Goal: Information Seeking & Learning: Learn about a topic

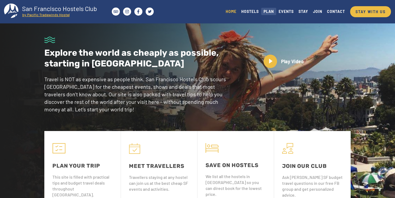
click at [264, 11] on link "PLAN" at bounding box center [268, 11] width 15 height 7
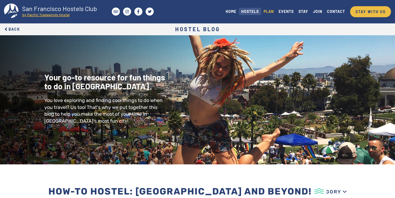
click at [246, 13] on link "HOSTELS" at bounding box center [250, 11] width 22 height 7
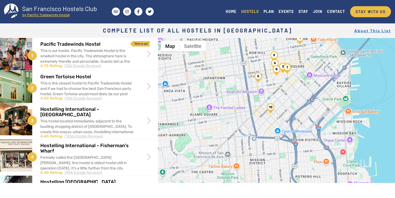
drag, startPoint x: 303, startPoint y: 144, endPoint x: 284, endPoint y: 54, distance: 91.7
click at [284, 54] on div at bounding box center [276, 137] width 237 height 198
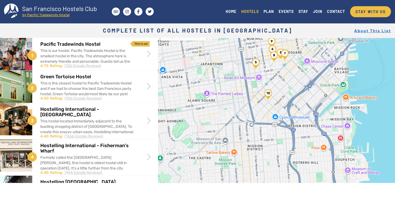
scroll to position [10, 0]
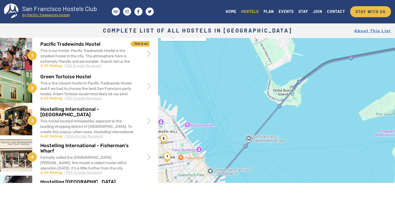
drag, startPoint x: 282, startPoint y: 81, endPoint x: 151, endPoint y: 214, distance: 186.1
click at [151, 198] on html "Skip to main content Toggle navigation San Francisco Hostels Club by Pacific Tr…" at bounding box center [197, 99] width 395 height 198
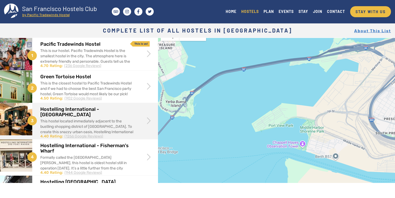
drag, startPoint x: 258, startPoint y: 101, endPoint x: 146, endPoint y: 113, distance: 111.9
click at [148, 114] on div "1 Pacific Tradewinds Hostel This is our hostel. Pacific Tradewinds Hostel is th…" at bounding box center [197, 110] width 395 height 145
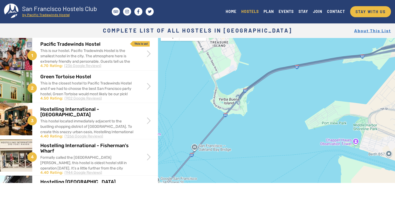
drag, startPoint x: 295, startPoint y: 121, endPoint x: 353, endPoint y: 122, distance: 58.3
click at [353, 122] on div at bounding box center [276, 126] width 237 height 198
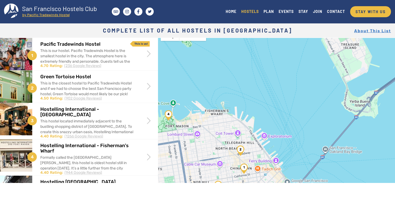
drag, startPoint x: 242, startPoint y: 117, endPoint x: 372, endPoint y: 112, distance: 130.2
click at [372, 112] on div at bounding box center [276, 126] width 237 height 198
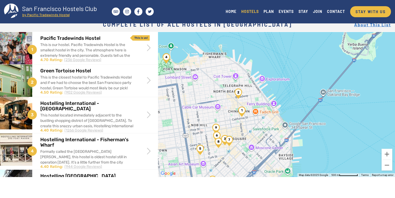
scroll to position [6, 0]
click at [391, 168] on button "Zoom out" at bounding box center [387, 164] width 11 height 11
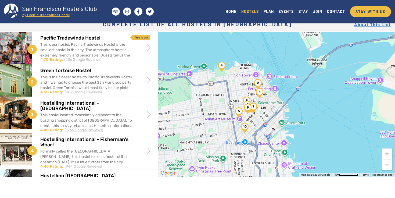
click at [391, 168] on button "Zoom out" at bounding box center [387, 164] width 11 height 11
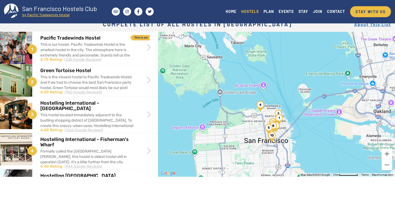
drag, startPoint x: 323, startPoint y: 106, endPoint x: 333, endPoint y: 142, distance: 36.6
click at [333, 142] on div at bounding box center [276, 78] width 237 height 198
click at [264, 84] on div at bounding box center [276, 78] width 237 height 198
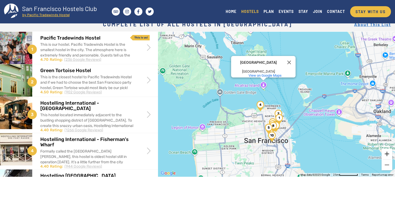
click at [389, 152] on button "Zoom in" at bounding box center [387, 153] width 11 height 11
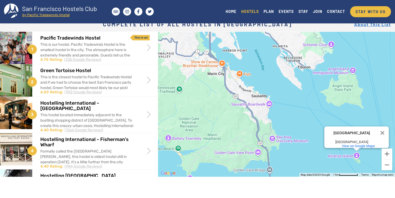
drag, startPoint x: 235, startPoint y: 108, endPoint x: 344, endPoint y: 167, distance: 123.4
click at [344, 167] on div "Alcatraz Island Alcatraz Island San Francisco, CA 94133 View on Google Maps" at bounding box center [276, 78] width 237 height 198
click at [389, 163] on button "Zoom out" at bounding box center [387, 164] width 11 height 11
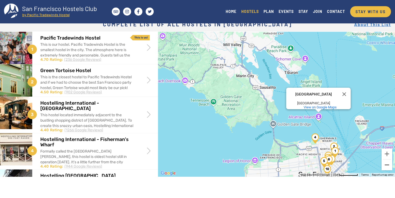
click at [389, 163] on button "Zoom out" at bounding box center [387, 164] width 11 height 11
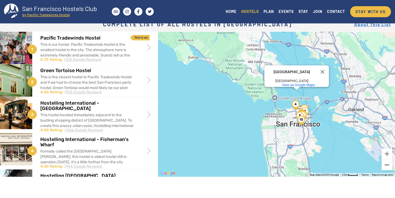
click at [389, 163] on button "Zoom out" at bounding box center [387, 164] width 11 height 11
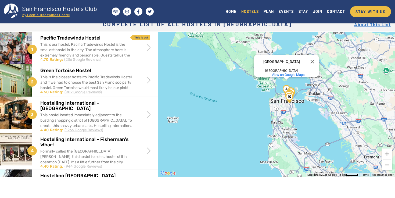
click at [389, 163] on button "Zoom out" at bounding box center [387, 164] width 11 height 11
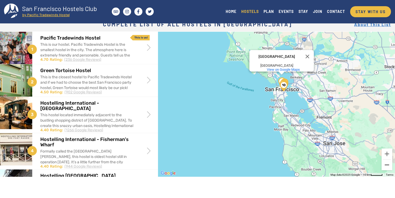
click at [389, 163] on button "Zoom out" at bounding box center [387, 164] width 11 height 11
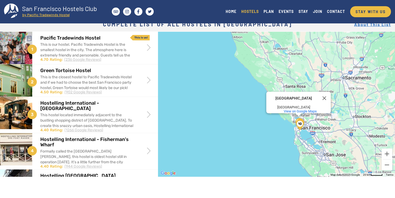
drag, startPoint x: 294, startPoint y: 90, endPoint x: 313, endPoint y: 135, distance: 49.3
click at [313, 135] on div "Alcatraz Island Alcatraz Island San Francisco, CA 94133 View on Google Maps" at bounding box center [276, 78] width 237 height 198
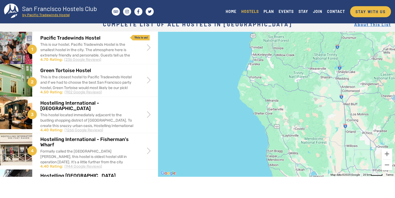
drag, startPoint x: 305, startPoint y: 59, endPoint x: 342, endPoint y: 185, distance: 131.3
click at [342, 185] on div "1 Pacific Tradewinds Hostel This is our hostel. Pacific Tradewinds Hostel is th…" at bounding box center [197, 136] width 395 height 209
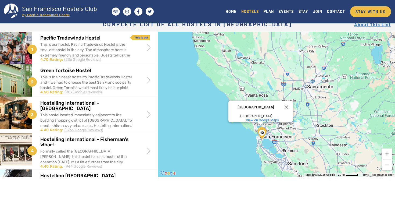
drag, startPoint x: 302, startPoint y: 145, endPoint x: 228, endPoint y: 27, distance: 139.2
click at [228, 27] on body "Skip to main content Toggle navigation San Francisco Hostels Club by Pacific Tr…" at bounding box center [197, 93] width 395 height 198
click at [228, 27] on h1 "Complete List of all Hostels in San Francisco About This List" at bounding box center [197, 24] width 395 height 15
click at [289, 105] on button "Close" at bounding box center [286, 107] width 13 height 13
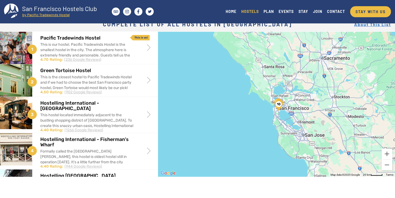
drag, startPoint x: 280, startPoint y: 137, endPoint x: 296, endPoint y: 108, distance: 33.6
click at [296, 108] on div at bounding box center [276, 78] width 237 height 198
click at [387, 152] on button "Zoom in" at bounding box center [387, 153] width 11 height 11
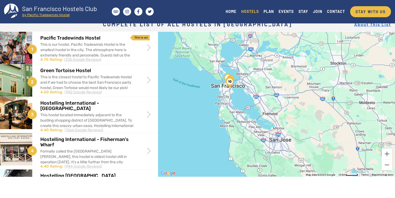
drag, startPoint x: 306, startPoint y: 111, endPoint x: 256, endPoint y: 58, distance: 73.2
click at [256, 58] on div at bounding box center [276, 78] width 237 height 198
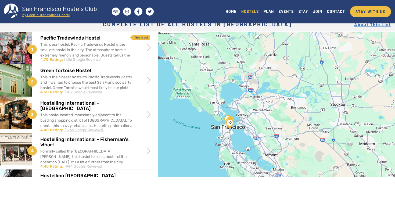
scroll to position [15, 0]
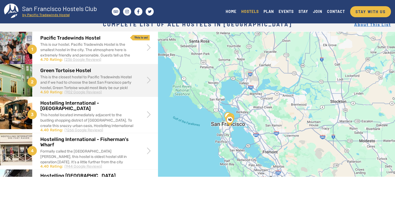
click at [95, 72] on h2 "Green Tortoise Hostel" at bounding box center [87, 70] width 94 height 5
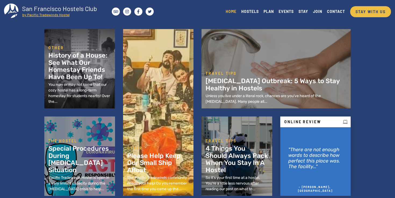
scroll to position [221, 0]
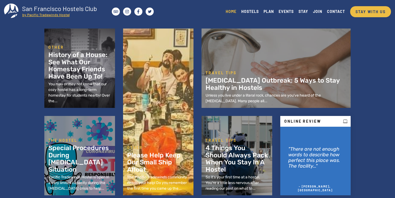
click at [172, 122] on div "Other Please Help Keep Our Small Ship Afloat​ The Pacific Tradewinds community …" at bounding box center [158, 112] width 63 height 159
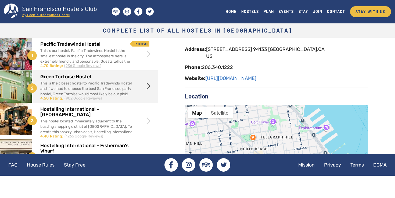
scroll to position [107, 0]
click at [240, 78] on link "https://www.greentortoisesf.com/" at bounding box center [230, 78] width 51 height 6
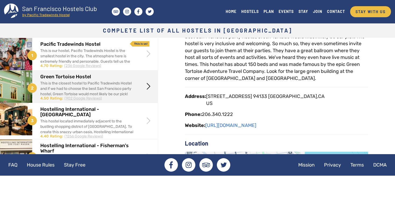
scroll to position [59, 0]
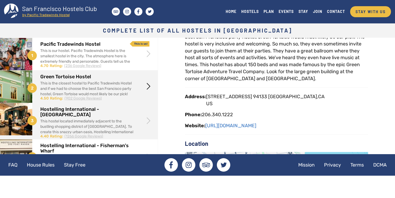
click at [147, 124] on div at bounding box center [149, 121] width 10 height 12
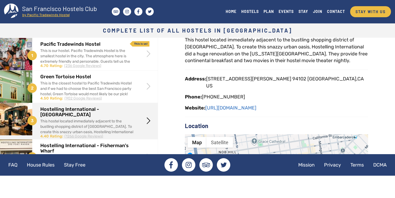
scroll to position [60, 0]
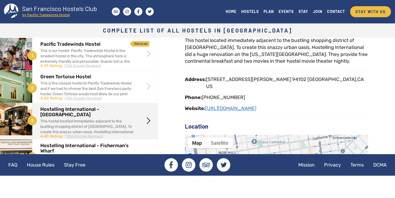
click at [239, 105] on link "[URL][DOMAIN_NAME]" at bounding box center [230, 108] width 51 height 6
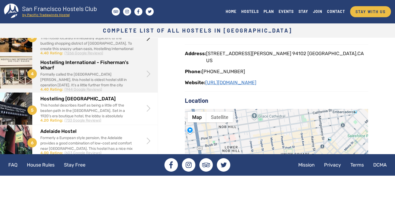
scroll to position [83, 0]
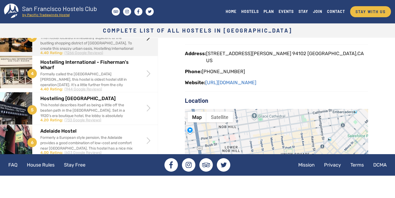
drag, startPoint x: 267, startPoint y: 105, endPoint x: 291, endPoint y: 1, distance: 106.8
click at [0, 0] on body "Skip to main content Toggle navigation San Francisco Hostels Club by Pacific Tr…" at bounding box center [197, 99] width 395 height 198
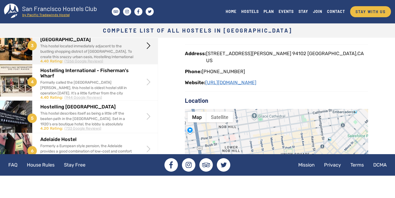
scroll to position [76, 0]
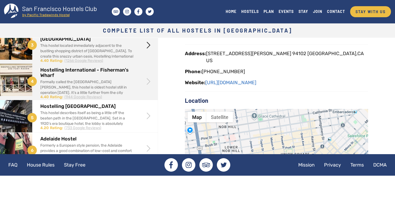
click at [100, 82] on div "Formally called the [GEOGRAPHIC_DATA][PERSON_NAME], this hostel is oldest hoste…" at bounding box center [86, 98] width 93 height 38
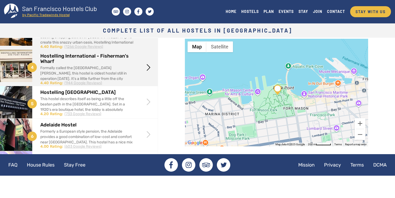
scroll to position [93, 0]
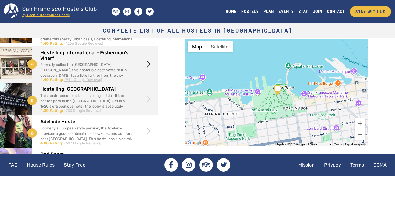
click at [103, 93] on div "This hostel describes itself as being a little off the beaten path in the [GEOG…" at bounding box center [86, 109] width 93 height 32
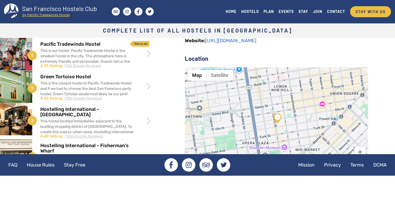
scroll to position [145, 0]
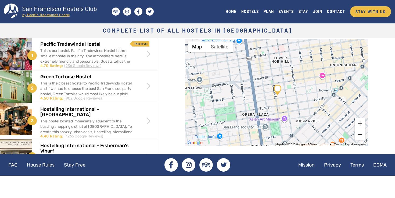
click at [360, 133] on button "Zoom out" at bounding box center [360, 134] width 11 height 11
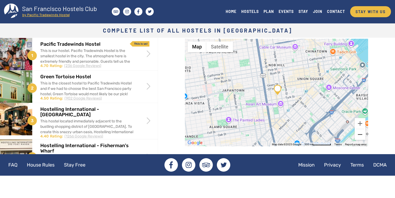
click at [360, 133] on button "Zoom out" at bounding box center [360, 134] width 11 height 11
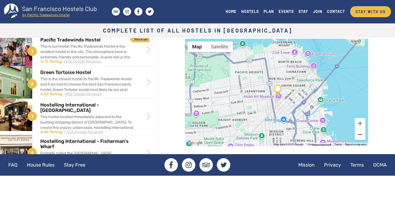
scroll to position [61, 0]
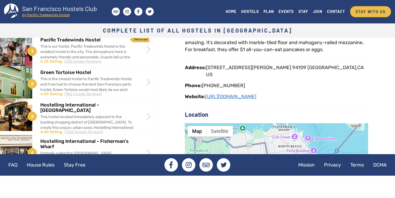
click at [256, 98] on link "[URL][DOMAIN_NAME]" at bounding box center [230, 97] width 51 height 6
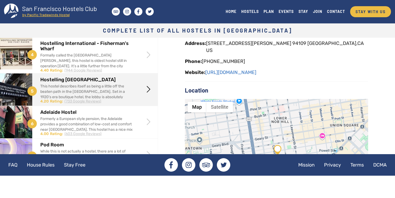
scroll to position [103, 0]
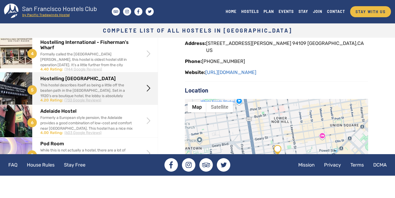
click at [98, 84] on div "This hostel describes itself as being a little off the beaten path in the [GEOG…" at bounding box center [86, 99] width 93 height 32
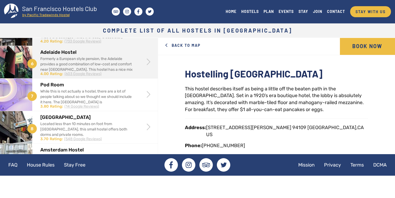
scroll to position [164, 0]
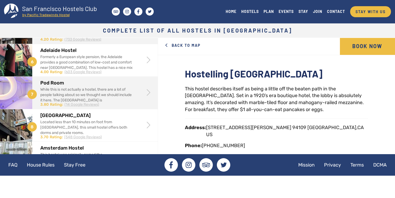
click at [126, 87] on div "While this is not actually a hostel, there are a lot of people talking about so…" at bounding box center [86, 103] width 93 height 32
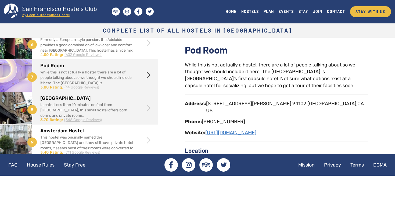
scroll to position [178, 0]
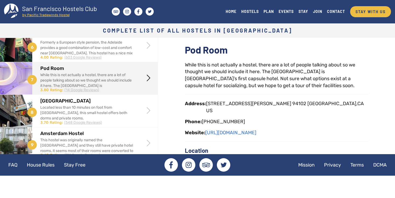
drag, startPoint x: 216, startPoint y: 131, endPoint x: 239, endPoint y: 2, distance: 130.9
click at [0, 0] on body "Skip to main content Toggle navigation San Francisco Hostels Club by Pacific Tr…" at bounding box center [197, 99] width 395 height 198
